Goal: Task Accomplishment & Management: Use online tool/utility

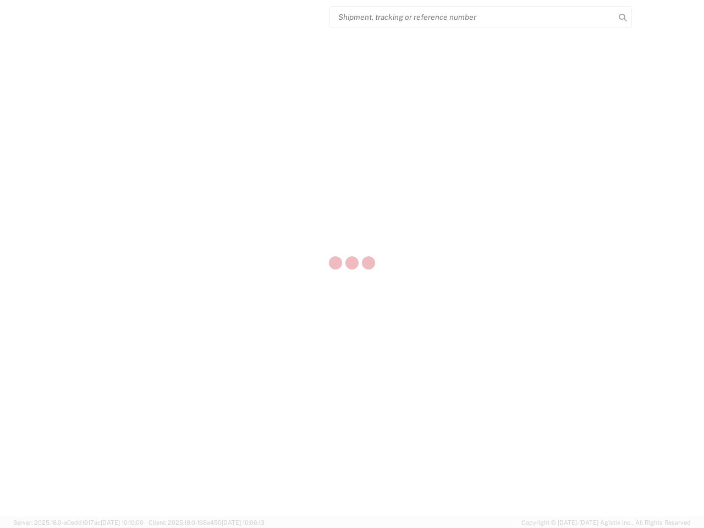
select select "US"
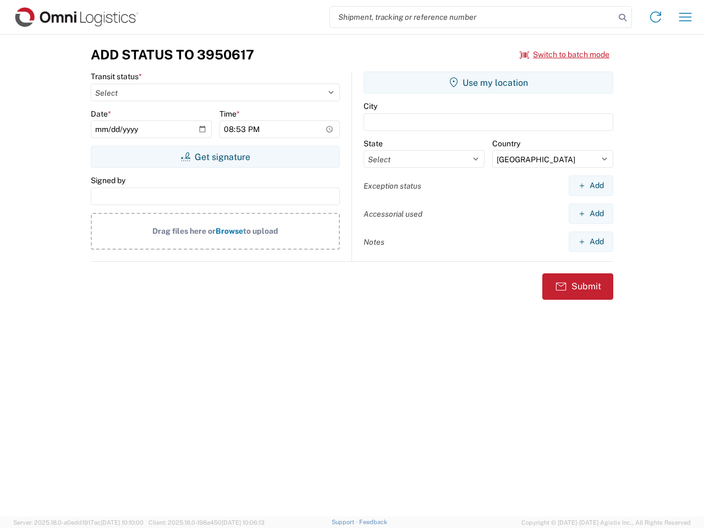
click at [472, 17] on input "search" at bounding box center [472, 17] width 285 height 21
click at [622, 18] on icon at bounding box center [622, 17] width 15 height 15
click at [655, 17] on icon at bounding box center [656, 17] width 18 height 18
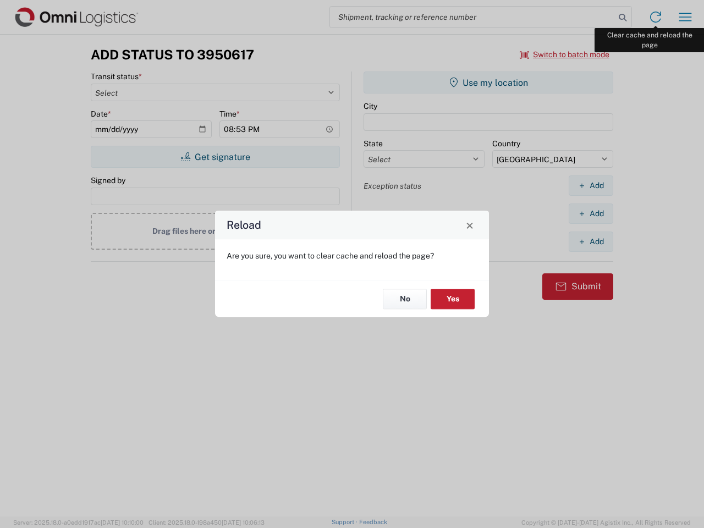
click at [685, 17] on div "Reload Are you sure, you want to clear cache and reload the page? No Yes" at bounding box center [352, 264] width 704 height 528
click at [565, 54] on div "Reload Are you sure, you want to clear cache and reload the page? No Yes" at bounding box center [352, 264] width 704 height 528
click at [215, 157] on div "Reload Are you sure, you want to clear cache and reload the page? No Yes" at bounding box center [352, 264] width 704 height 528
click at [488, 82] on div "Reload Are you sure, you want to clear cache and reload the page? No Yes" at bounding box center [352, 264] width 704 height 528
click at [591, 185] on div "Reload Are you sure, you want to clear cache and reload the page? No Yes" at bounding box center [352, 264] width 704 height 528
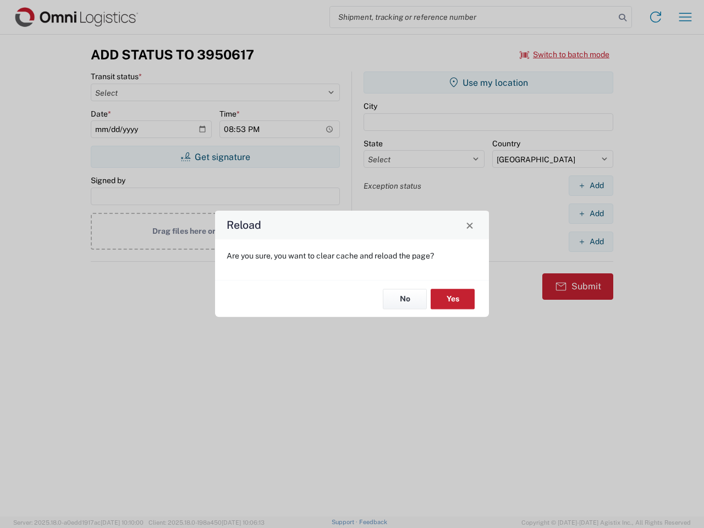
click at [591, 213] on div "Reload Are you sure, you want to clear cache and reload the page? No Yes" at bounding box center [352, 264] width 704 height 528
click at [591, 241] on div "Reload Are you sure, you want to clear cache and reload the page? No Yes" at bounding box center [352, 264] width 704 height 528
